Goal: Transaction & Acquisition: Purchase product/service

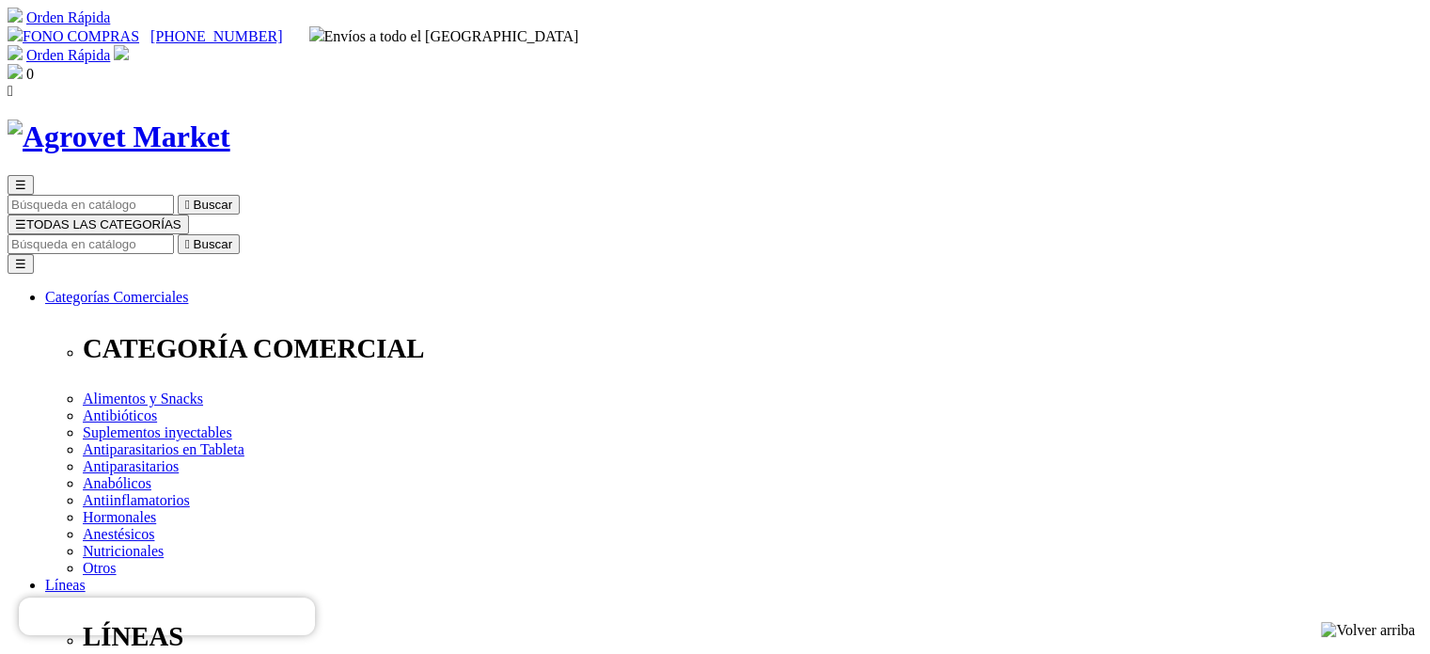
click at [174, 234] on input "Buscar" at bounding box center [91, 244] width 166 height 20
type input "artrosamine"
click at [178, 234] on button " Buscar" at bounding box center [209, 244] width 62 height 20
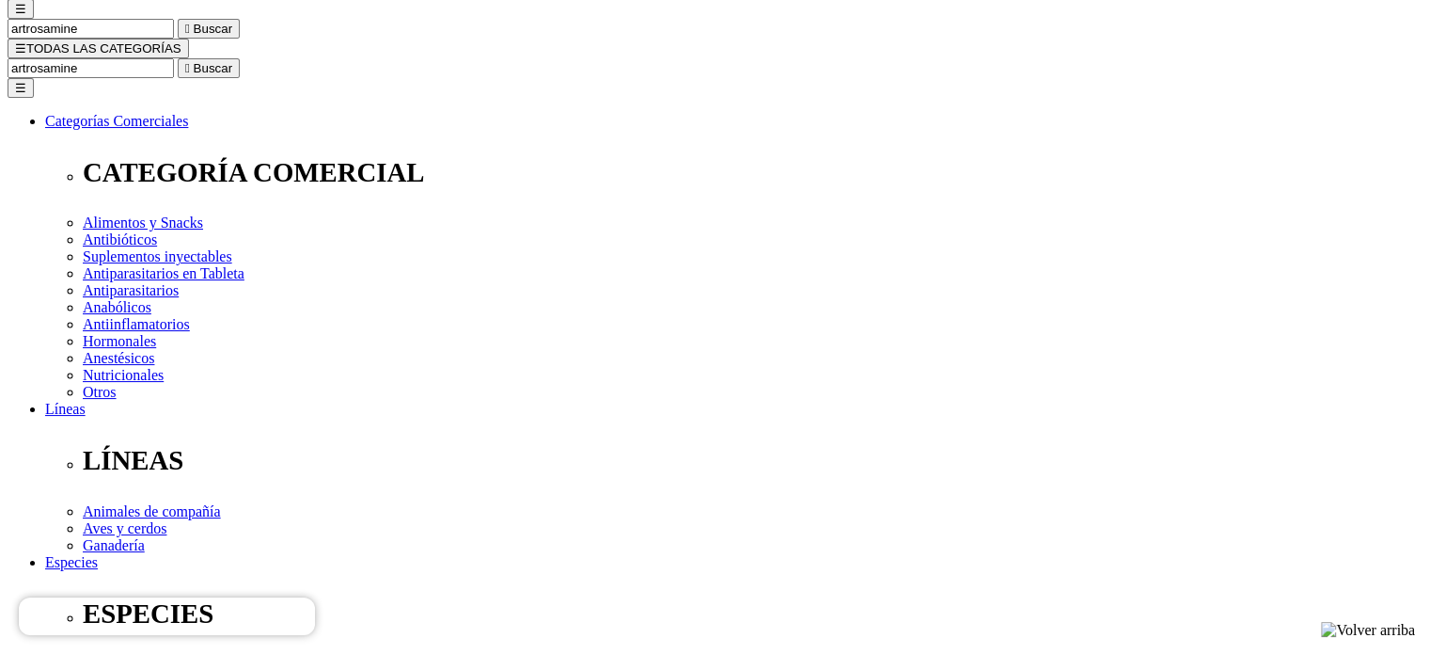
scroll to position [188, 0]
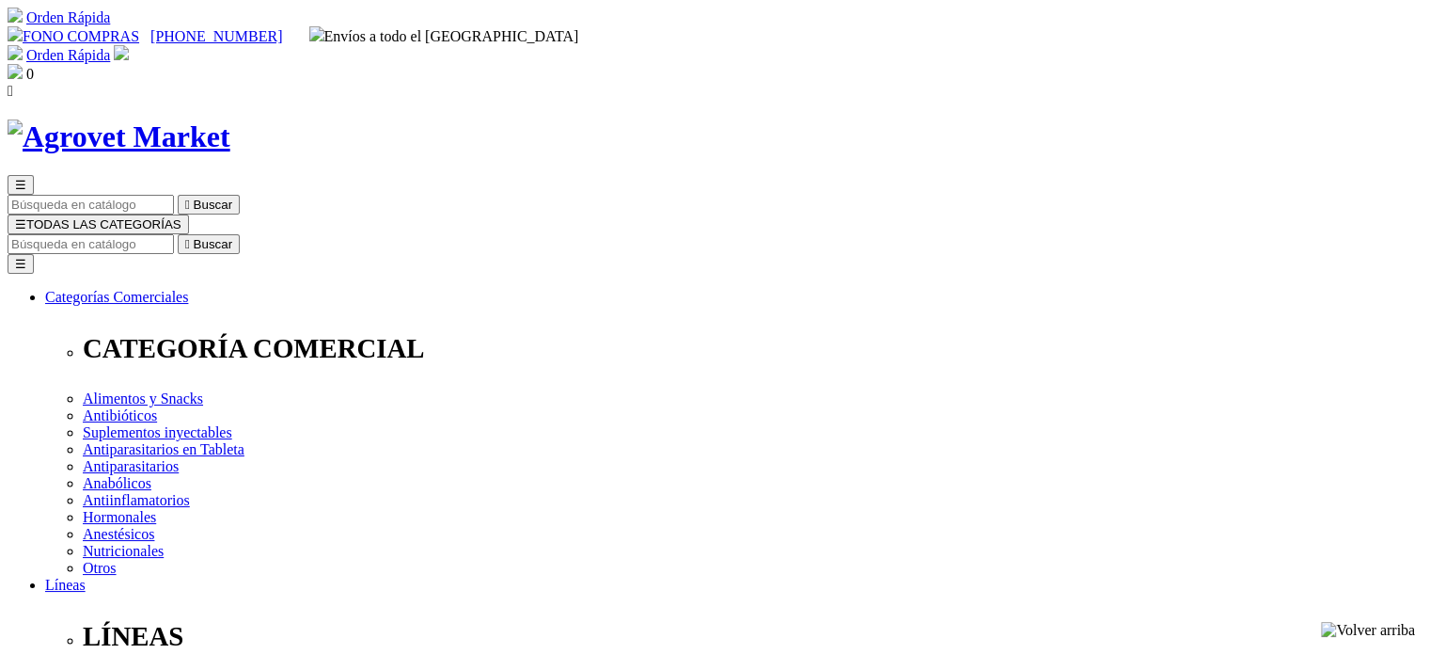
select select "0"
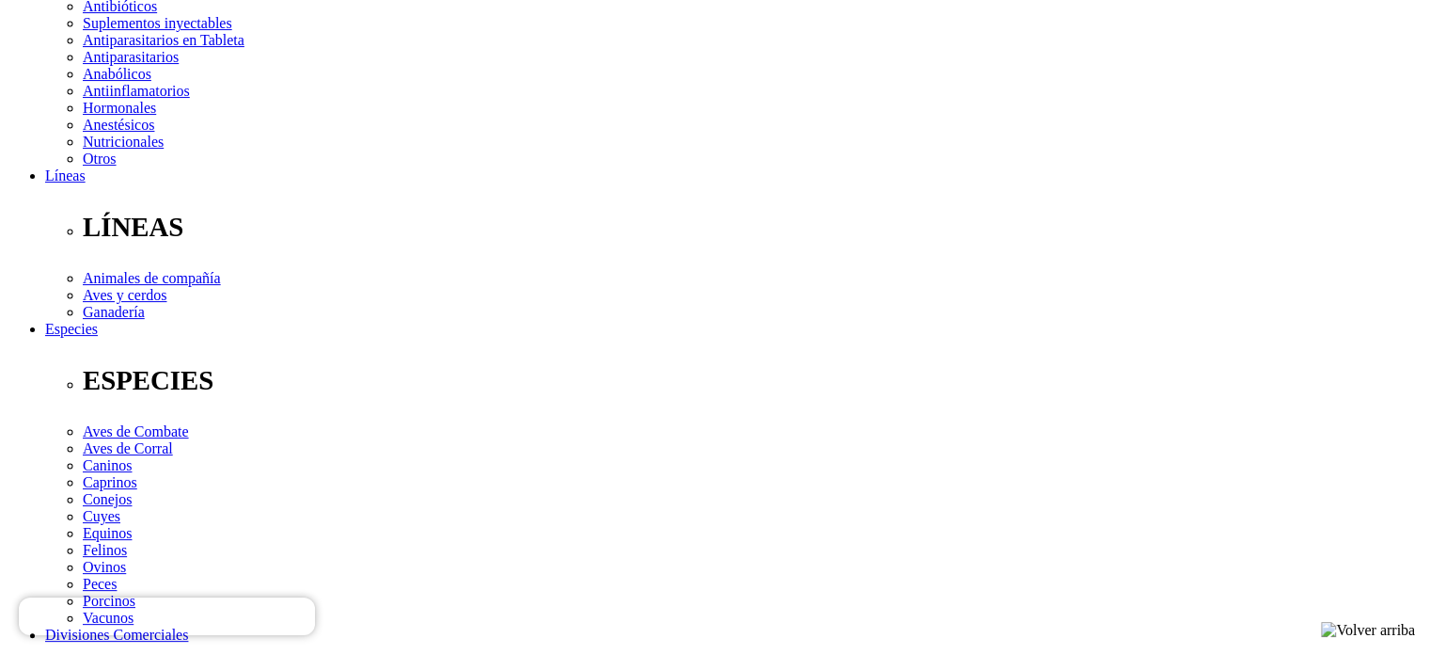
scroll to position [282, 0]
